Goal: Task Accomplishment & Management: Complete application form

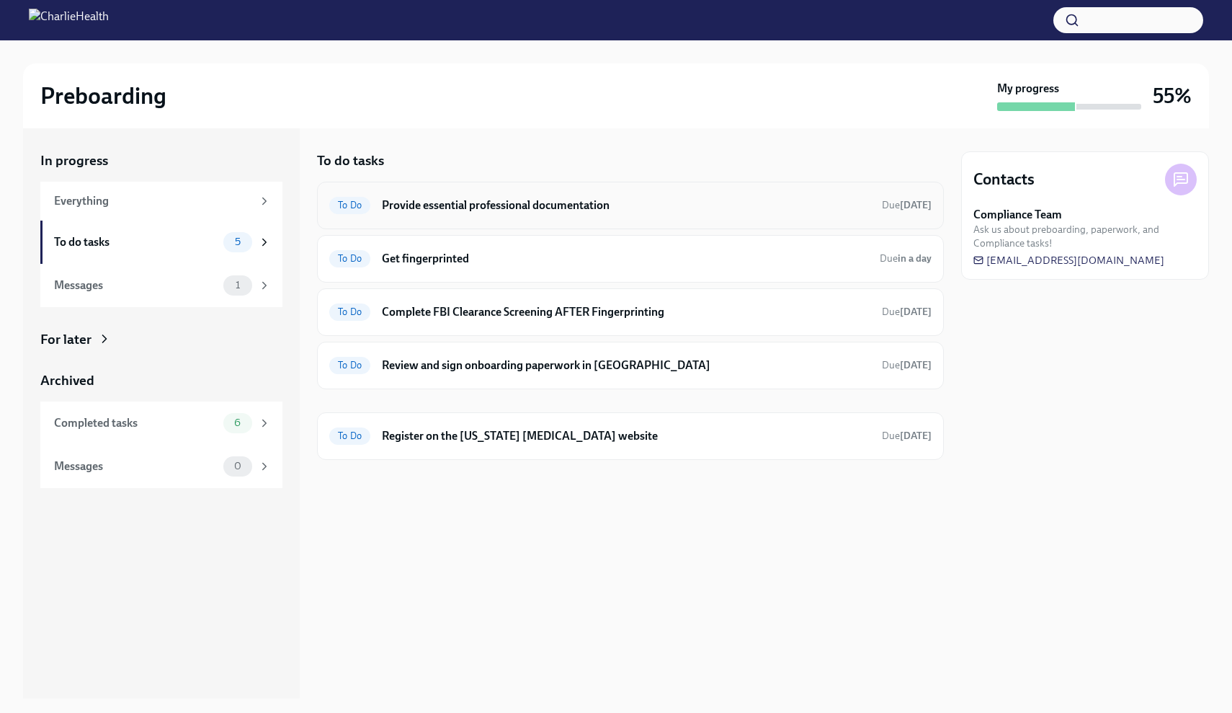
click at [530, 209] on h6 "Provide essential professional documentation" at bounding box center [626, 205] width 488 height 16
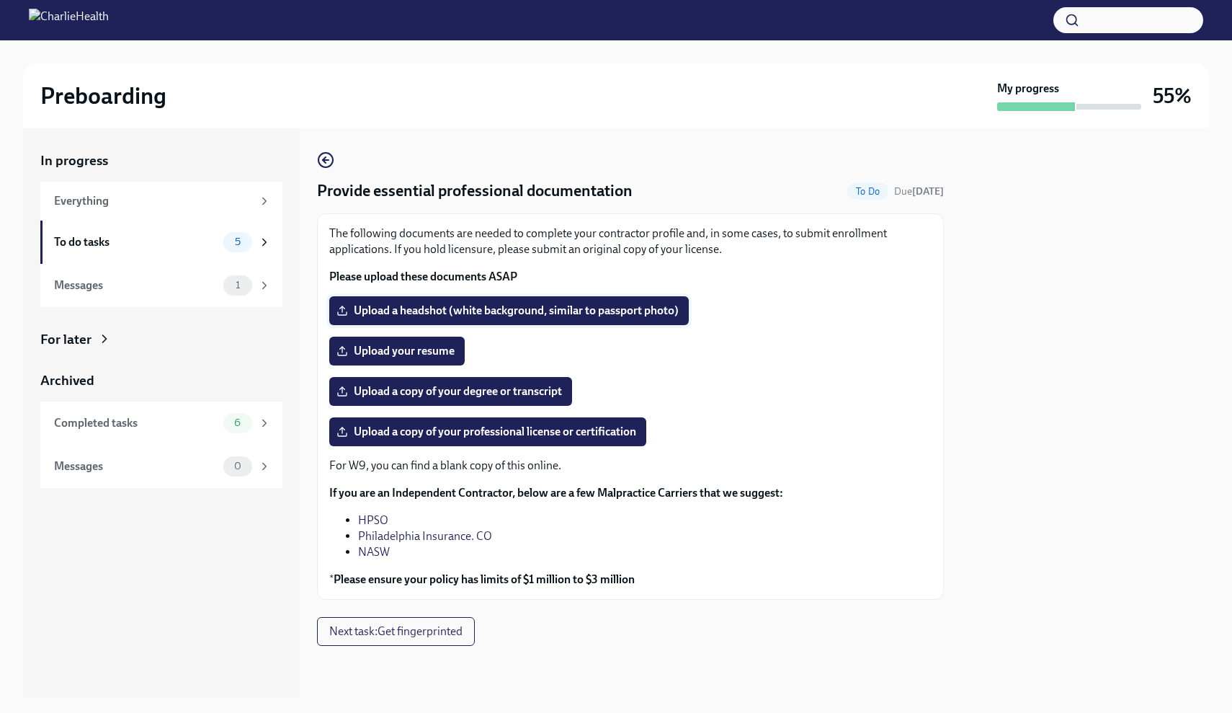
click at [509, 314] on span "Upload a headshot (white background, similar to passport photo)" at bounding box center [508, 310] width 339 height 14
click at [0, 0] on input "Upload a headshot (white background, similar to passport photo)" at bounding box center [0, 0] width 0 height 0
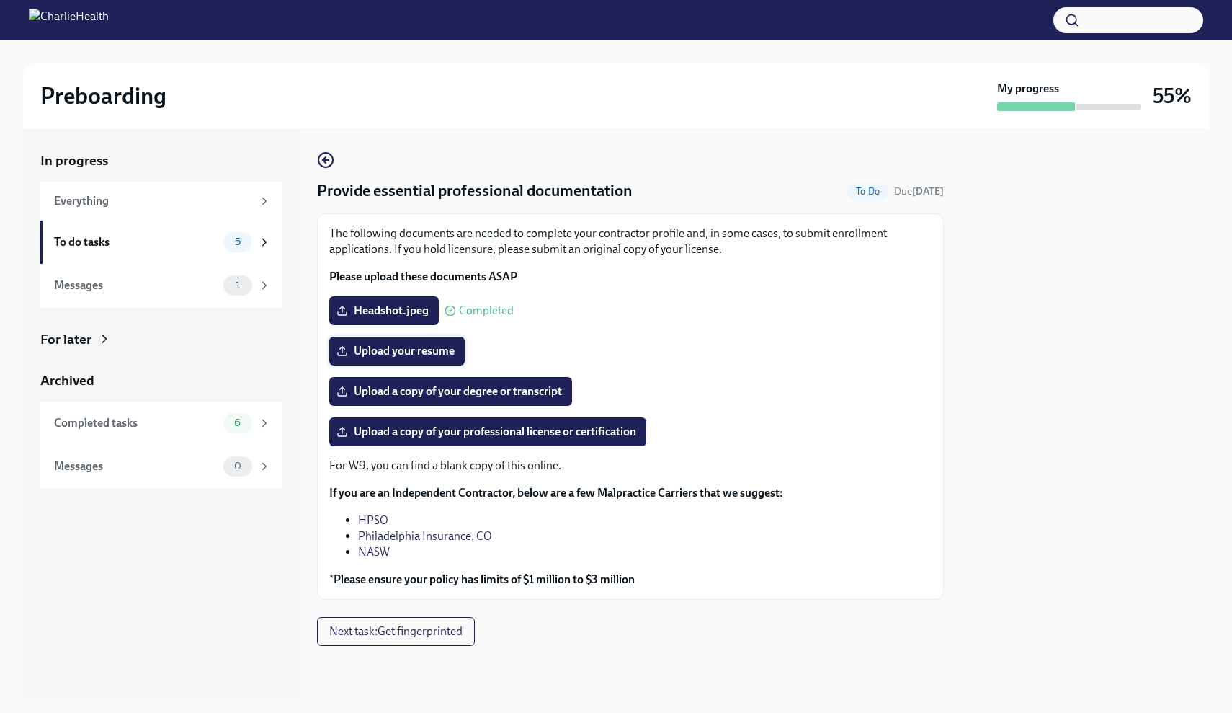
click at [445, 352] on span "Upload your resume" at bounding box center [396, 351] width 115 height 14
click at [0, 0] on input "Upload your resume" at bounding box center [0, 0] width 0 height 0
click at [496, 386] on span "Upload a copy of your degree or transcript" at bounding box center [450, 391] width 223 height 14
click at [0, 0] on input "Upload a copy of your degree or transcript" at bounding box center [0, 0] width 0 height 0
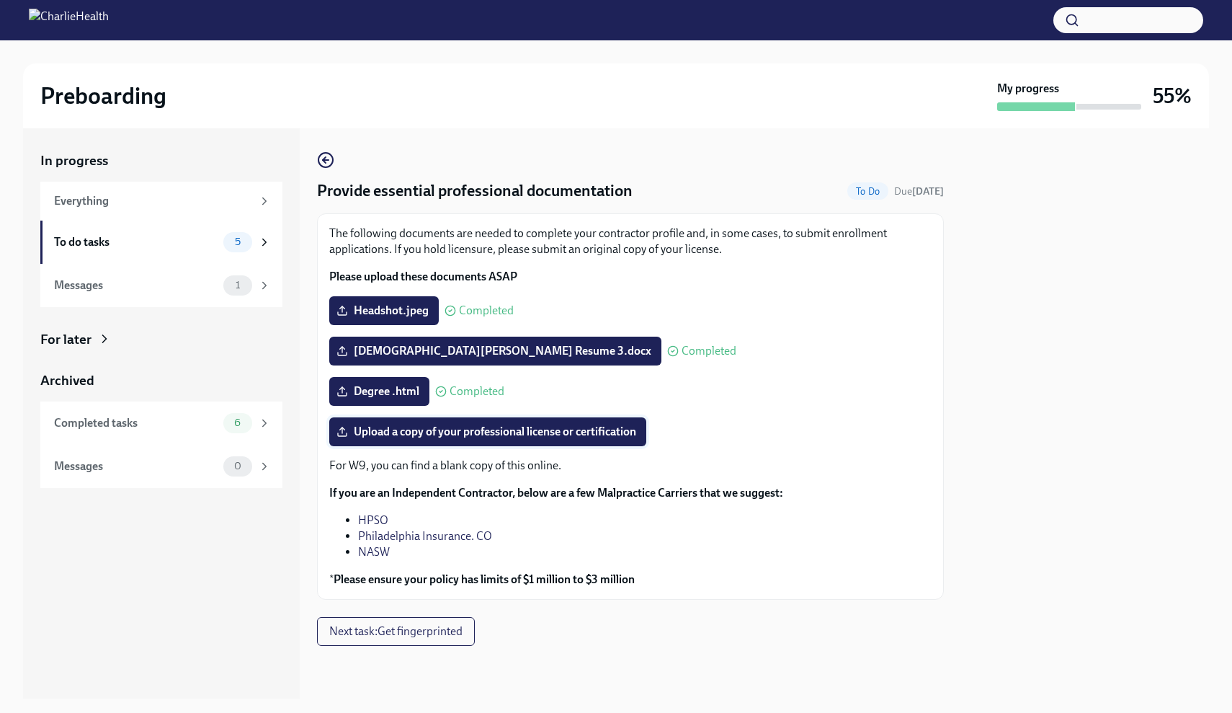
click at [588, 432] on span "Upload a copy of your professional license or certification" at bounding box center [487, 431] width 297 height 14
click at [0, 0] on input "Upload a copy of your professional license or certification" at bounding box center [0, 0] width 0 height 0
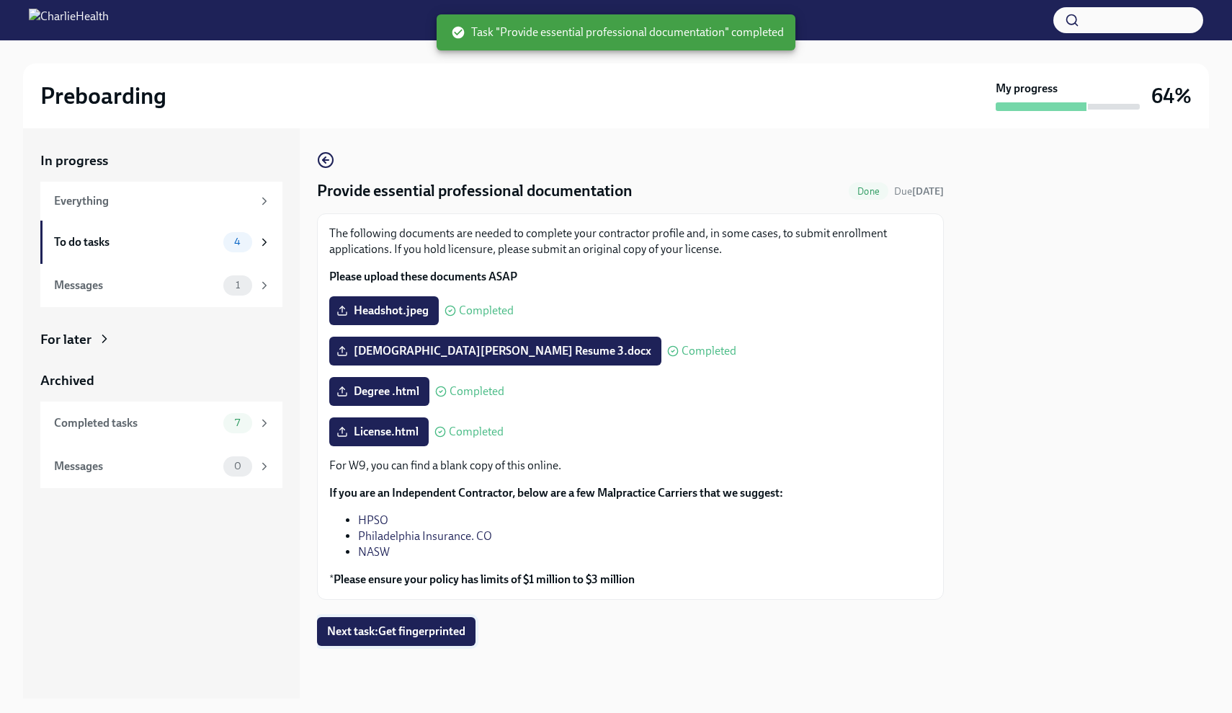
click at [461, 630] on span "Next task : Get fingerprinted" at bounding box center [396, 631] width 138 height 14
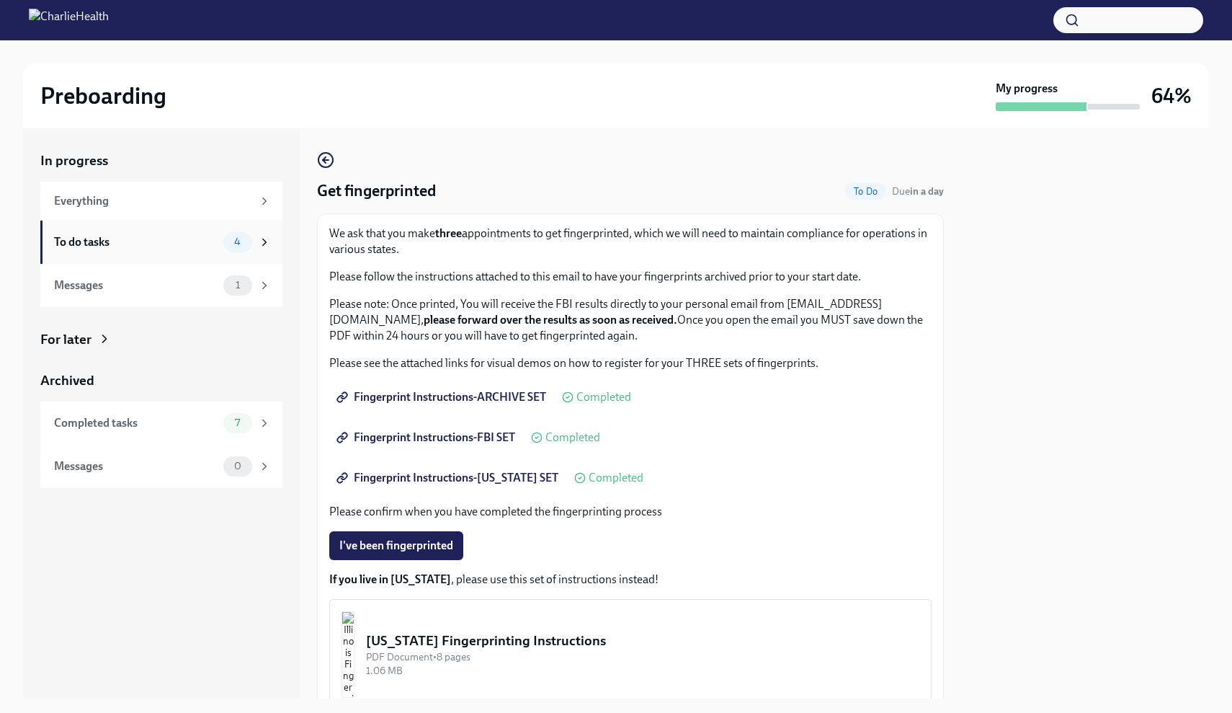
click at [184, 246] on div "To do tasks" at bounding box center [136, 242] width 164 height 16
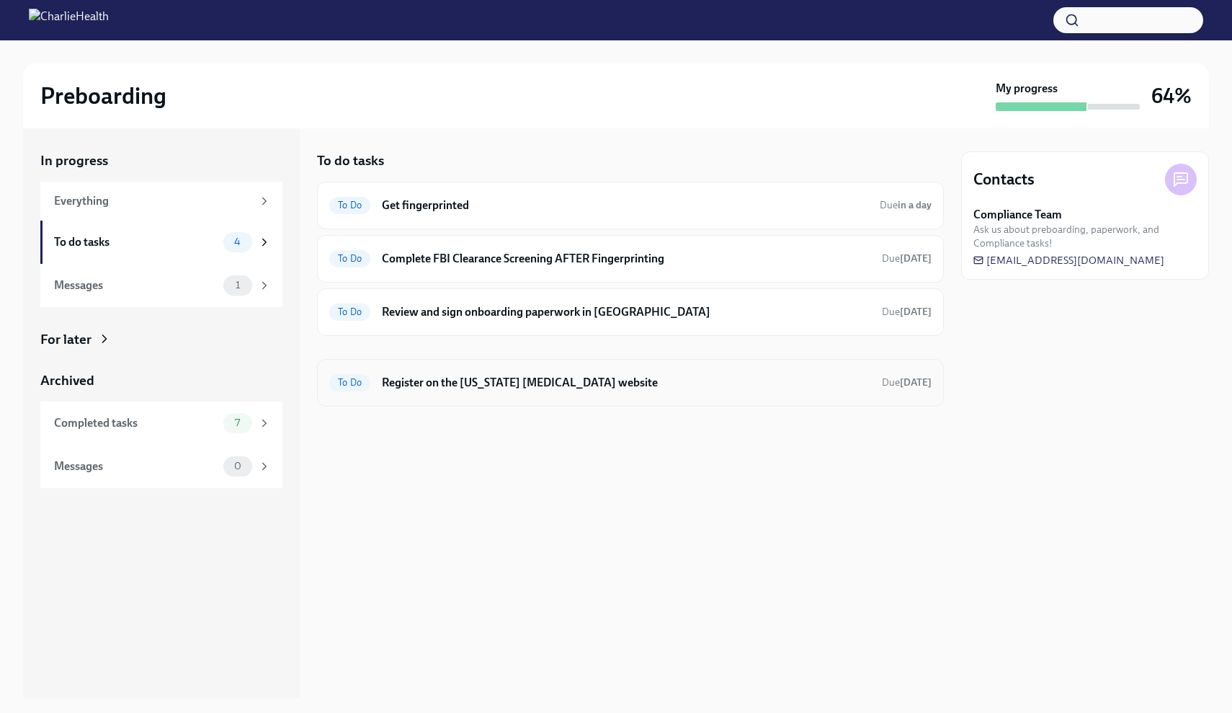
click at [428, 387] on h6 "Register on the [US_STATE] [MEDICAL_DATA] website" at bounding box center [626, 383] width 488 height 16
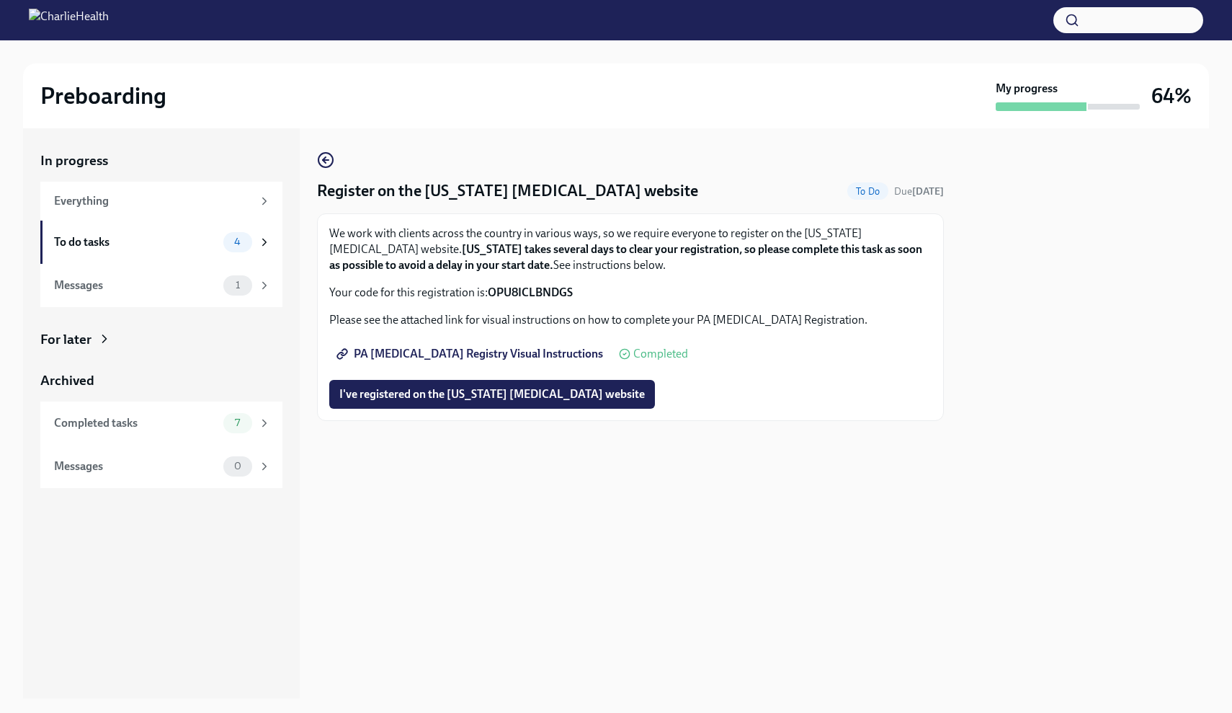
drag, startPoint x: 571, startPoint y: 287, endPoint x: 491, endPoint y: 294, distance: 80.2
click at [491, 294] on p "Your code for this registration is: OPU8ICLBNDGS" at bounding box center [630, 293] width 602 height 16
copy p "OPU8ICLBNDGS"
click at [520, 403] on button "I've registered on the [US_STATE] [MEDICAL_DATA] website" at bounding box center [492, 394] width 326 height 29
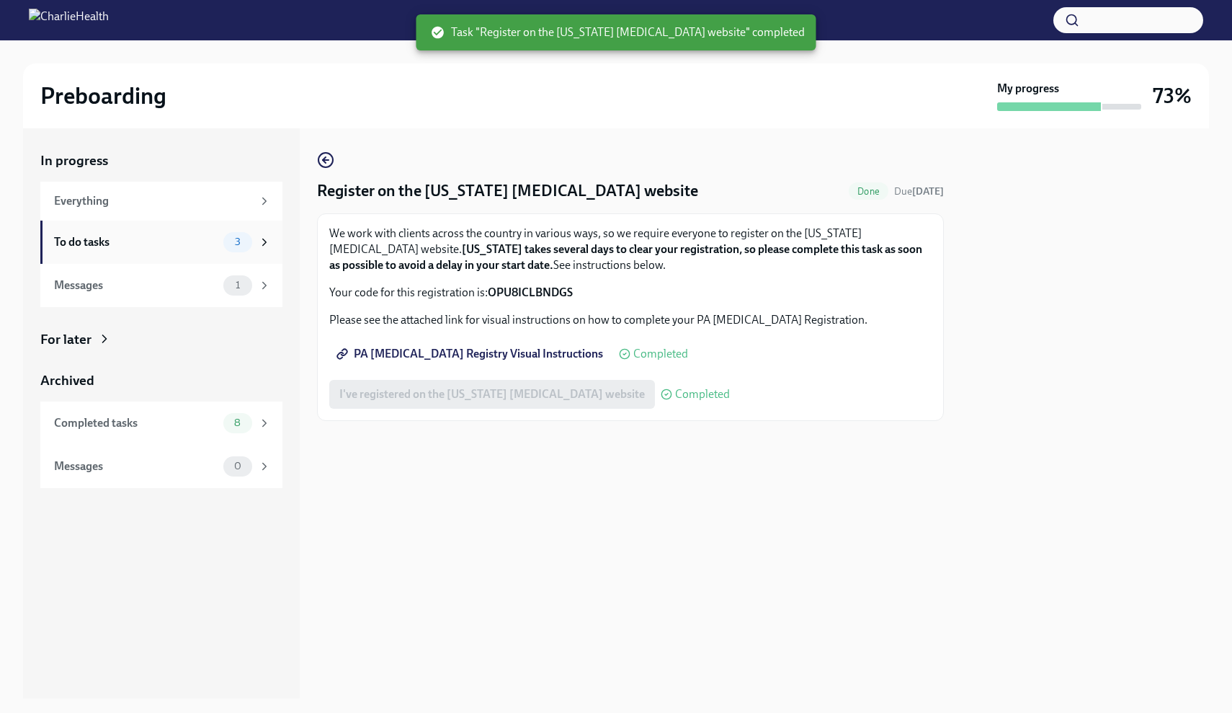
click at [129, 249] on div "To do tasks 3" at bounding box center [162, 242] width 217 height 20
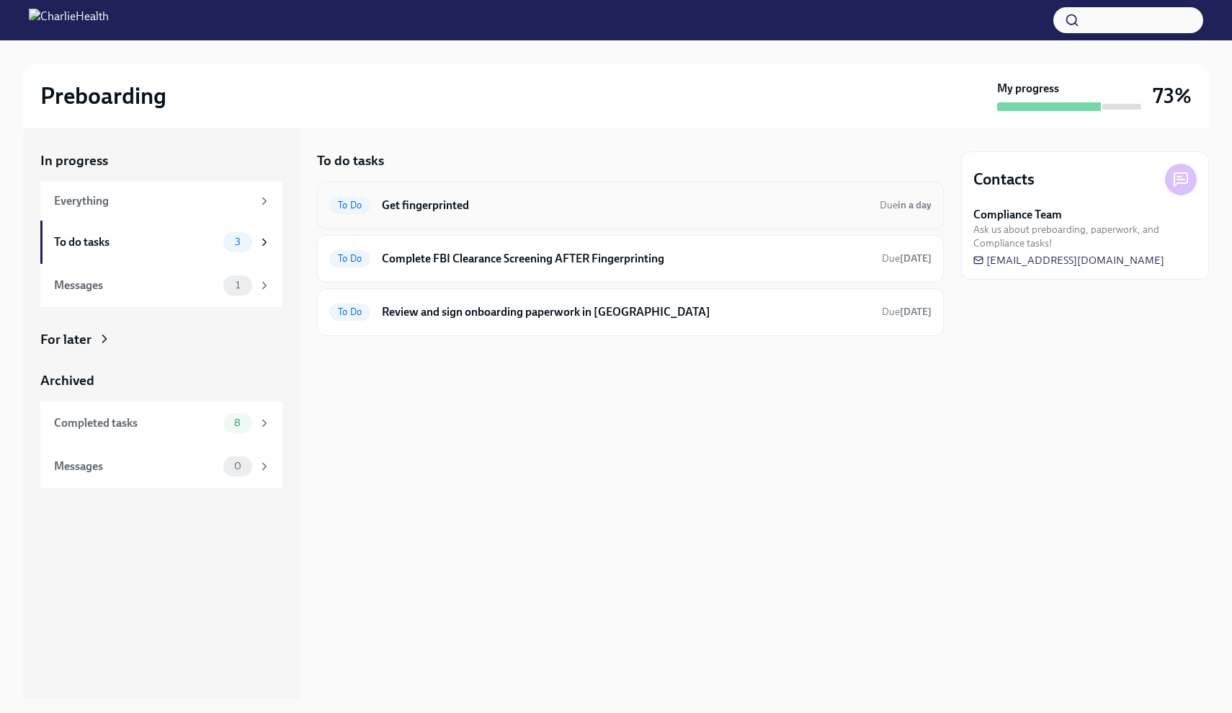
click at [483, 205] on h6 "Get fingerprinted" at bounding box center [625, 205] width 486 height 16
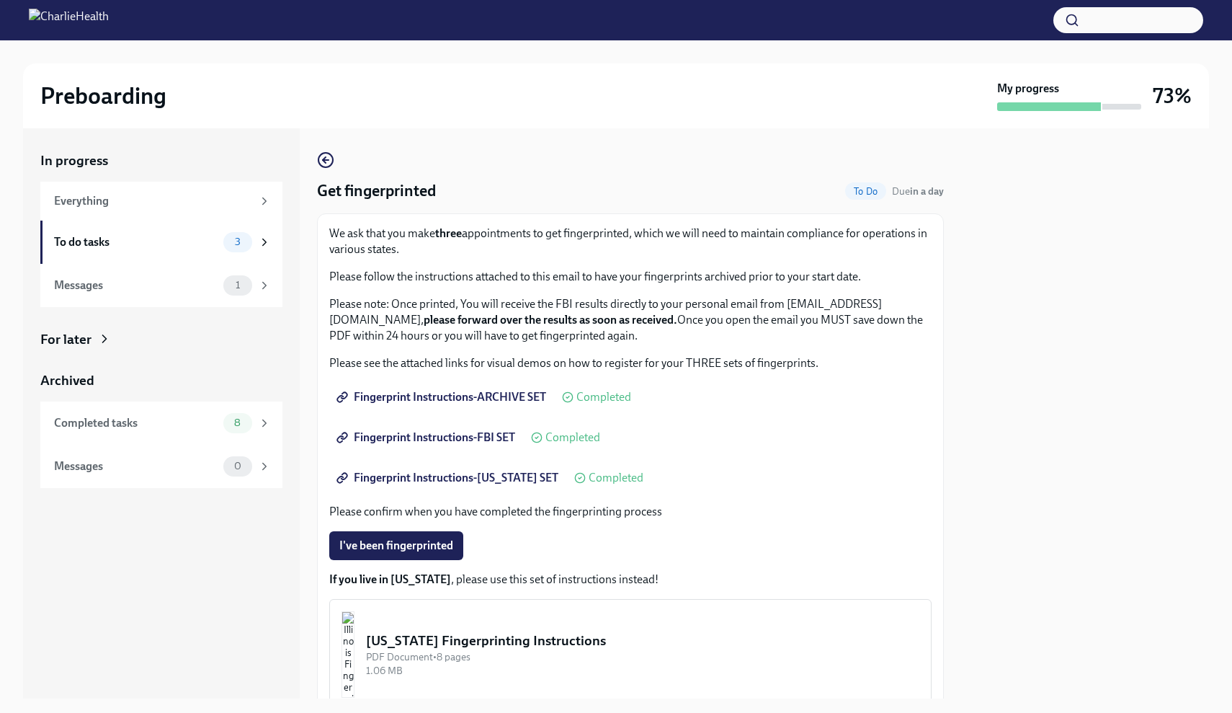
click at [465, 393] on span "Fingerprint Instructions-ARCHIVE SET" at bounding box center [442, 397] width 207 height 14
click at [470, 442] on span "Fingerprint Instructions-FBI SET" at bounding box center [427, 437] width 176 height 14
click at [461, 482] on span "Fingerprint Instructions-[US_STATE] SET" at bounding box center [448, 477] width 219 height 14
click at [198, 236] on div "To do tasks" at bounding box center [136, 242] width 164 height 16
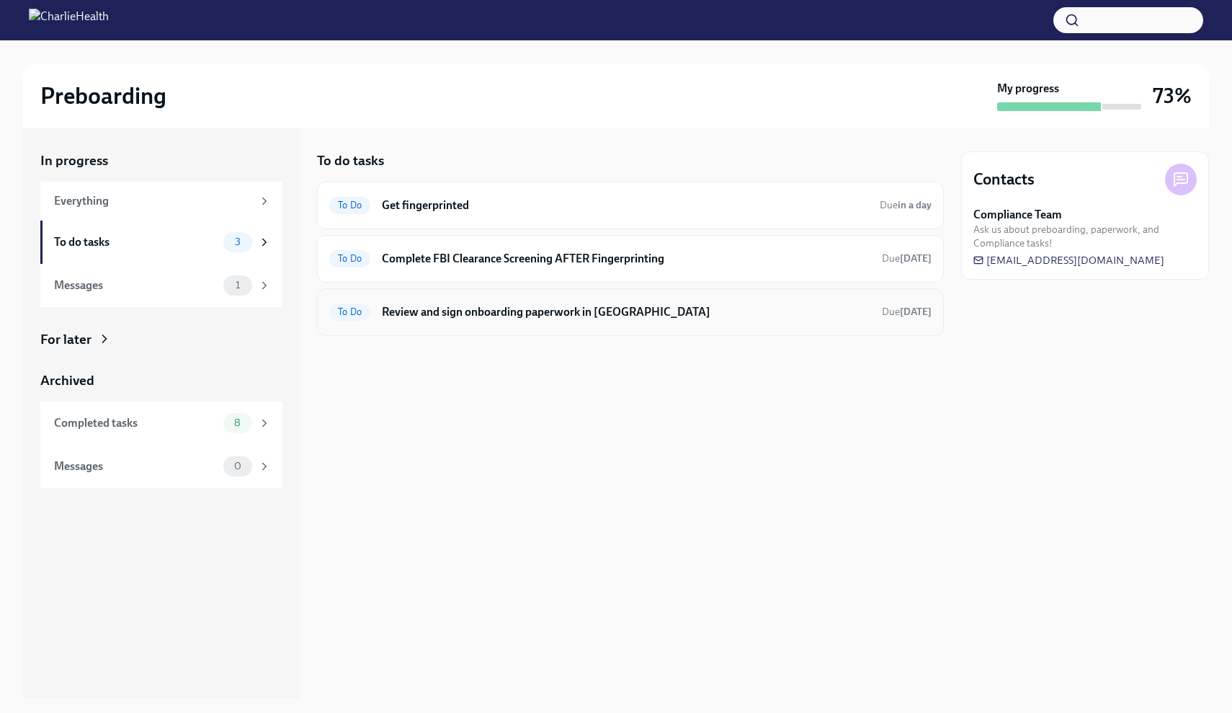
click at [524, 325] on div "To Do Review and sign onboarding paperwork in [GEOGRAPHIC_DATA] Due [DATE]" at bounding box center [630, 312] width 627 height 48
click at [527, 311] on h6 "Review and sign onboarding paperwork in [GEOGRAPHIC_DATA]" at bounding box center [626, 312] width 488 height 16
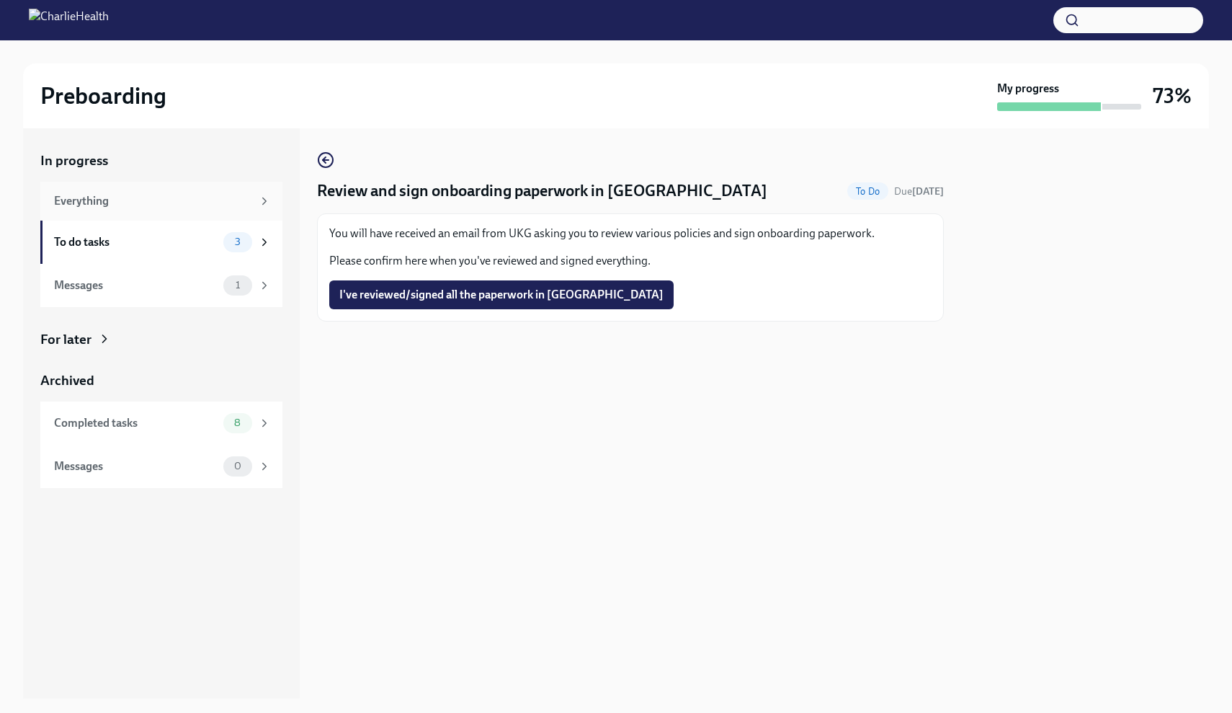
click at [129, 210] on div "Everything" at bounding box center [161, 201] width 242 height 39
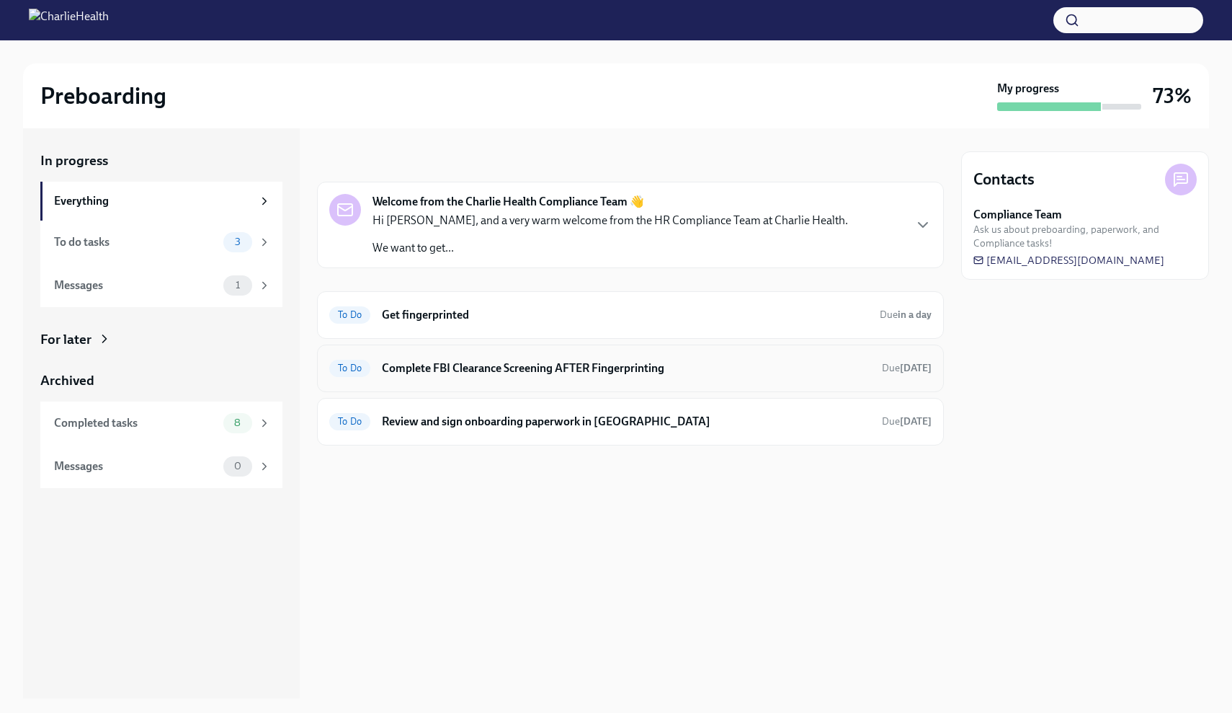
click at [512, 376] on div "To Do Complete FBI Clearance Screening AFTER Fingerprinting Due [DATE]" at bounding box center [630, 368] width 602 height 23
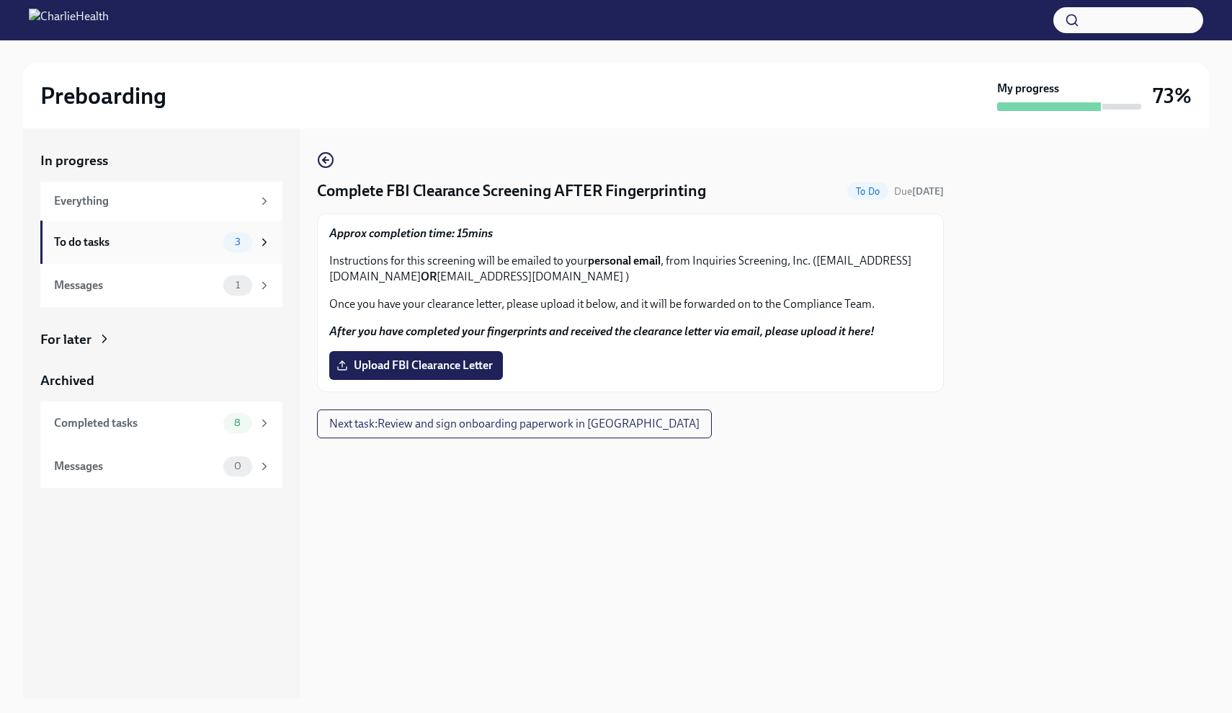
click at [127, 244] on div "To do tasks" at bounding box center [136, 242] width 164 height 16
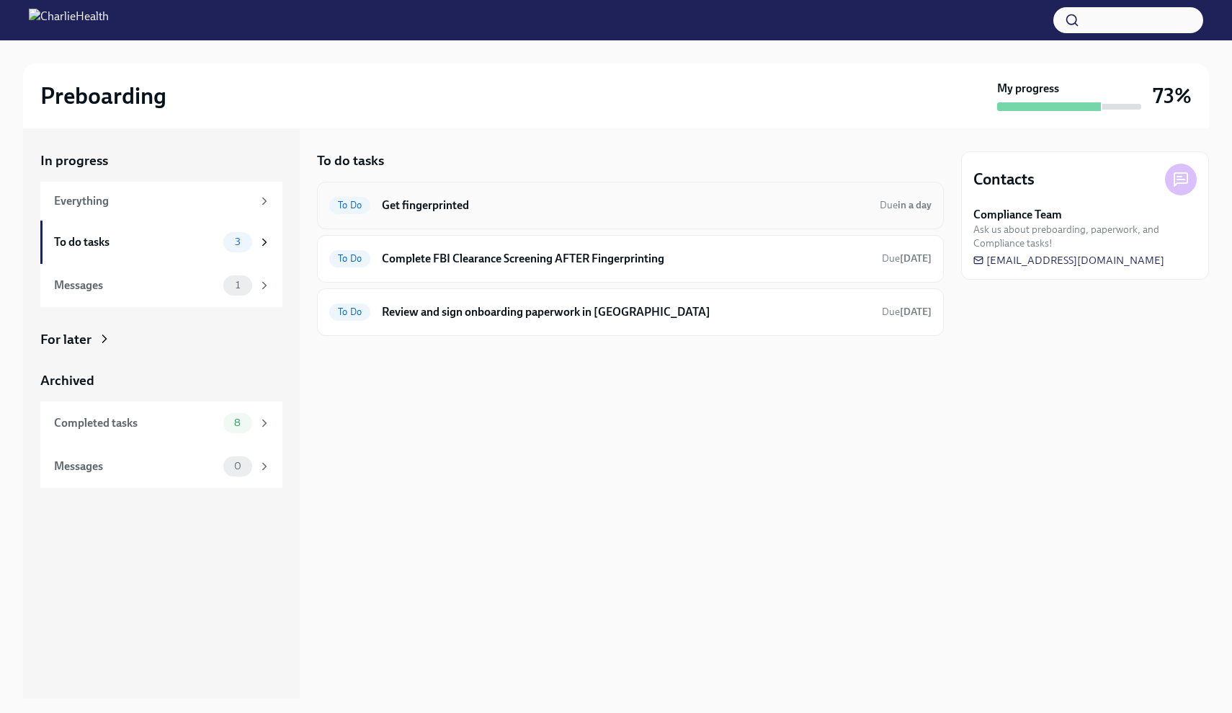
click at [679, 216] on div "To Do Get fingerprinted Due in a day" at bounding box center [630, 206] width 627 height 48
click at [409, 212] on h6 "Get fingerprinted" at bounding box center [625, 205] width 486 height 16
